Goal: Complete application form

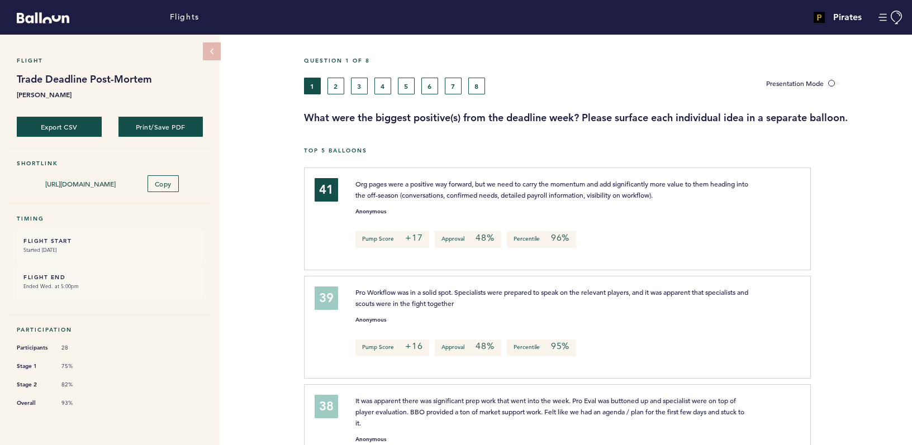
click at [331, 65] on div "Question 1 of 8" at bounding box center [604, 67] width 616 height 21
click at [334, 71] on div "Question 1 of 8" at bounding box center [604, 67] width 616 height 21
click at [336, 121] on h3 "What were the biggest positive(s) from the deadline week? Please surface each i…" at bounding box center [604, 117] width 600 height 13
click at [206, 29] on div "Flights" at bounding box center [304, 17] width 608 height 29
click at [334, 85] on button "2" at bounding box center [336, 86] width 17 height 17
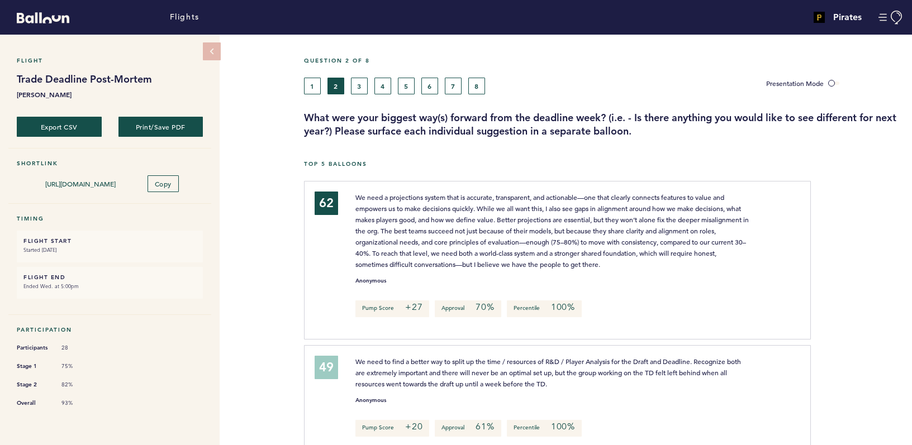
click at [358, 20] on div "Flights" at bounding box center [304, 17] width 608 height 29
click at [356, 84] on button "3" at bounding box center [359, 86] width 17 height 17
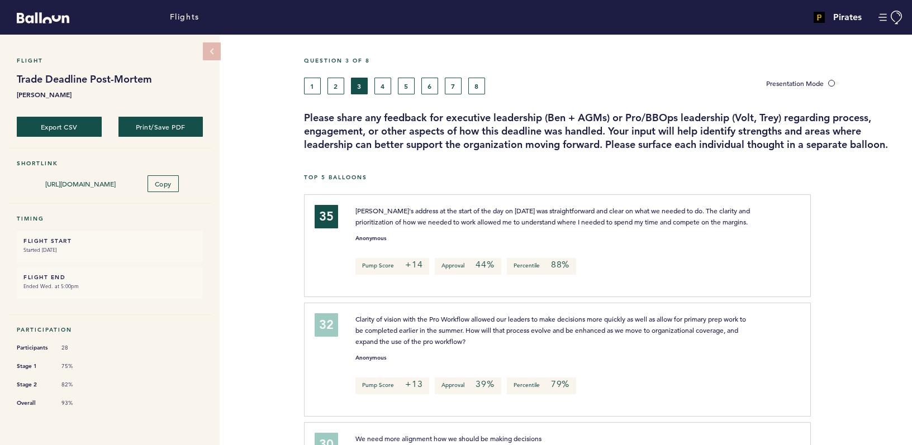
click at [389, 72] on div "Question 3 of 8" at bounding box center [604, 67] width 616 height 21
click at [380, 82] on button "4" at bounding box center [382, 86] width 17 height 17
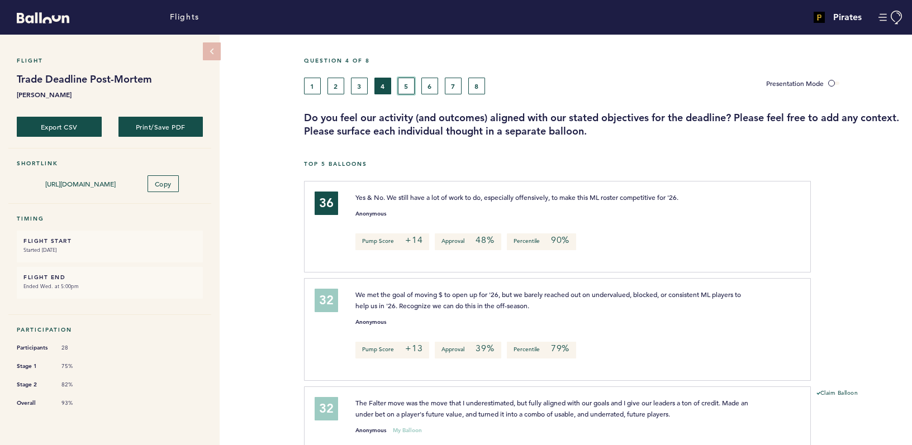
click at [410, 84] on button "5" at bounding box center [406, 86] width 17 height 17
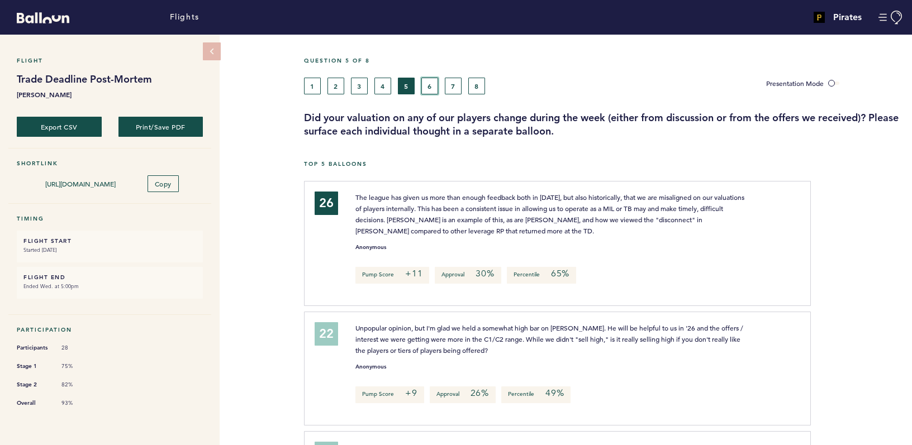
click at [434, 87] on button "6" at bounding box center [429, 86] width 17 height 17
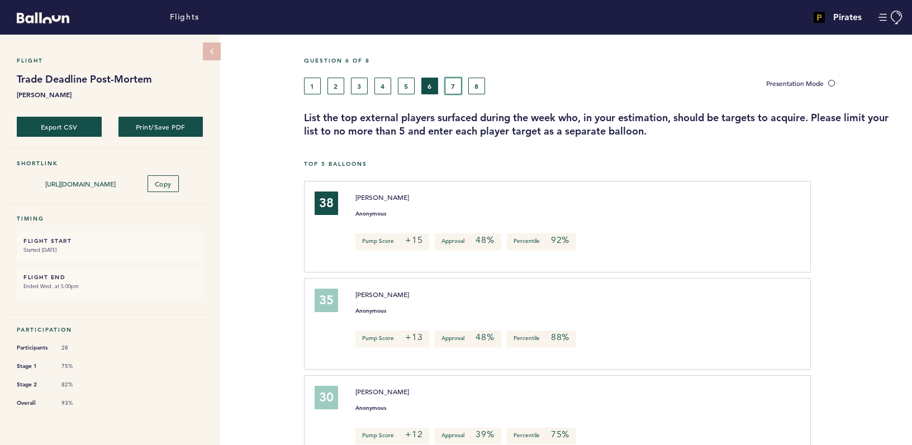
click at [453, 93] on button "7" at bounding box center [453, 86] width 17 height 17
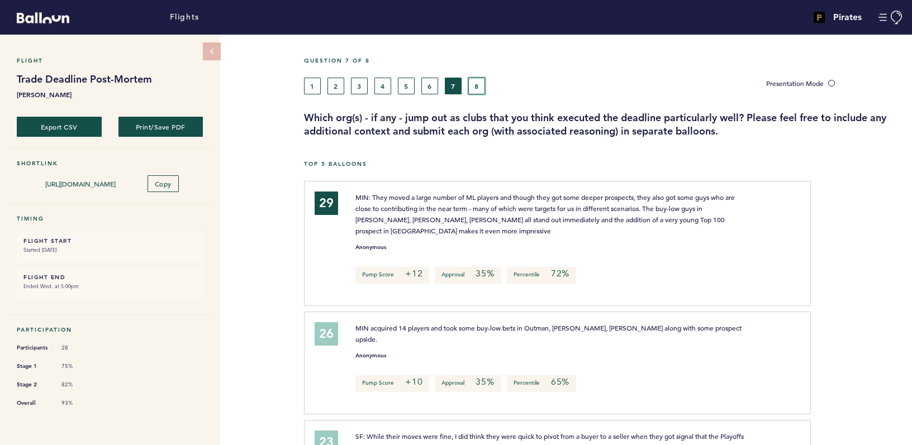
click at [478, 89] on button "8" at bounding box center [476, 86] width 17 height 17
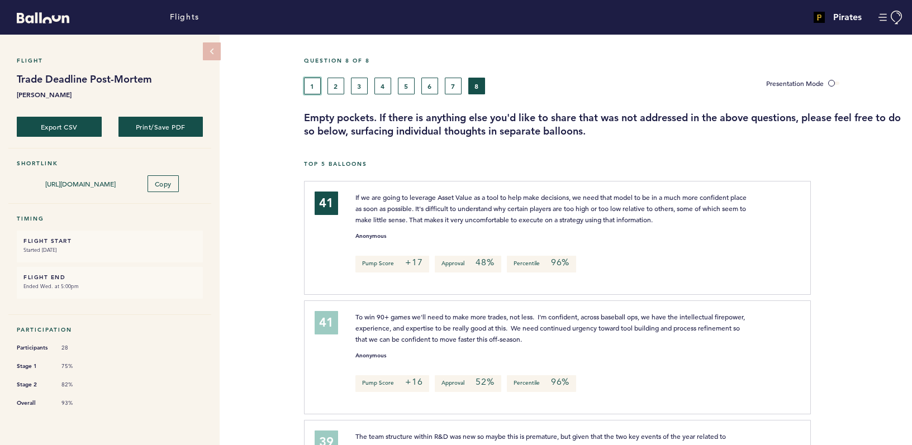
click at [312, 82] on button "1" at bounding box center [312, 86] width 17 height 17
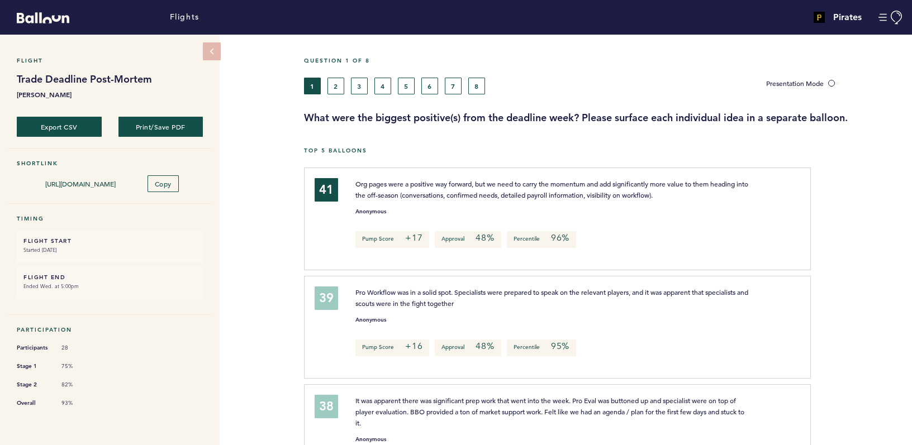
click at [331, 76] on div "Question 1 of 8" at bounding box center [604, 67] width 616 height 21
click at [331, 81] on button "2" at bounding box center [336, 86] width 17 height 17
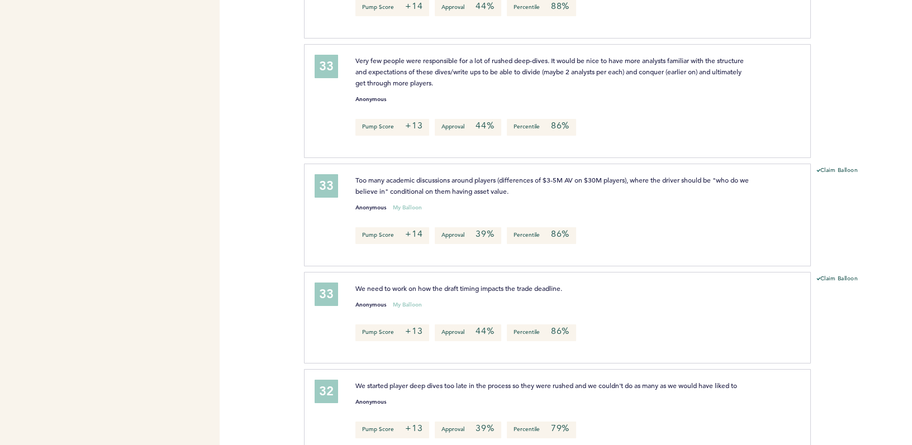
scroll to position [1382, 0]
